Goal: Find specific page/section

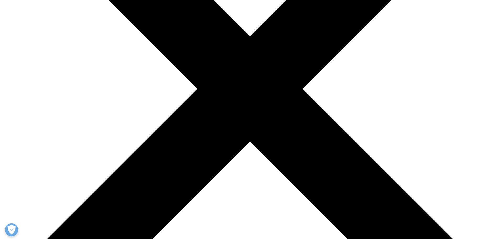
scroll to position [184, 0]
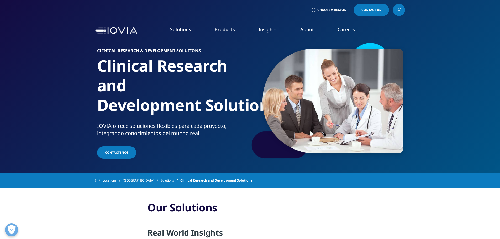
click at [345, 29] on link "Careers" at bounding box center [346, 29] width 17 height 6
click at [153, 68] on link "Clinical Research" at bounding box center [189, 66] width 105 height 6
